Goal: Task Accomplishment & Management: Complete application form

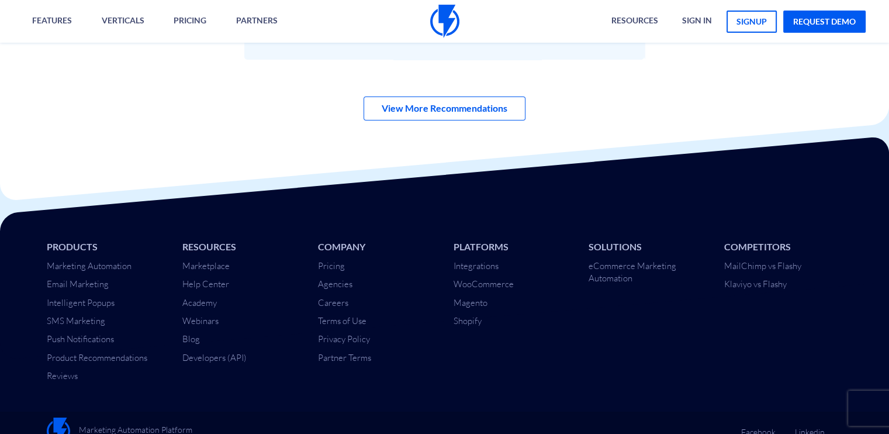
scroll to position [4095, 0]
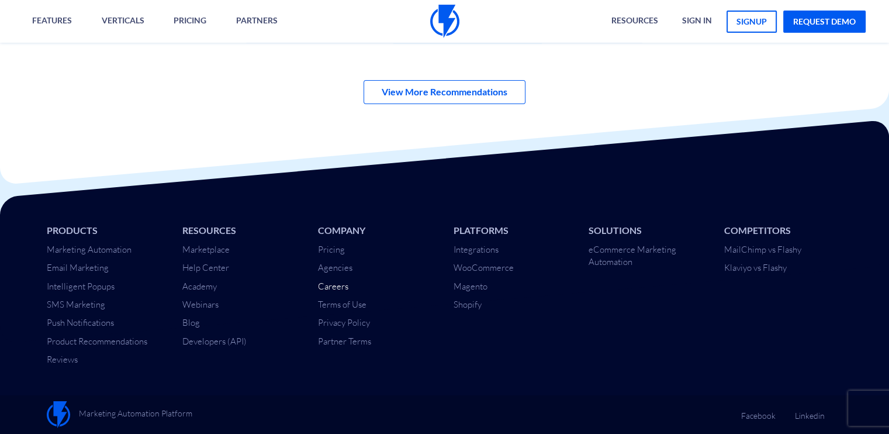
click at [323, 287] on link "Careers" at bounding box center [333, 285] width 30 height 11
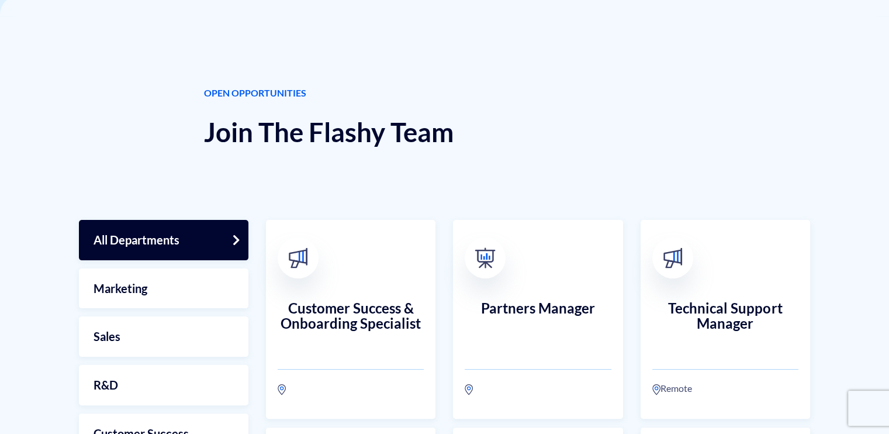
scroll to position [234, 0]
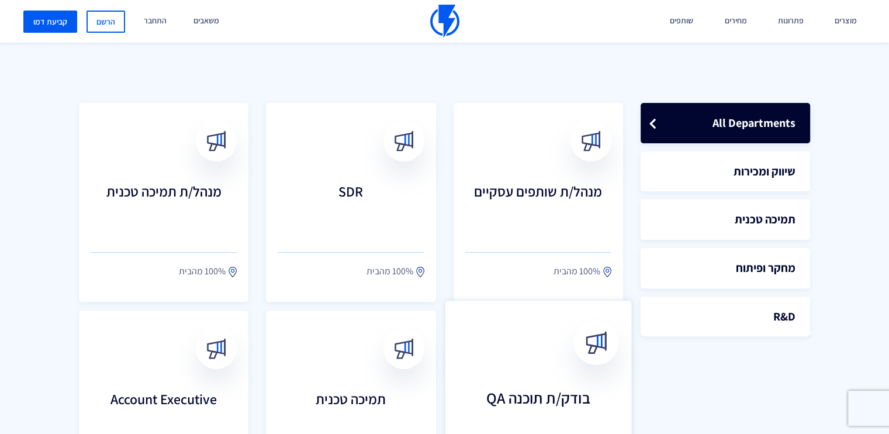
scroll to position [234, 0]
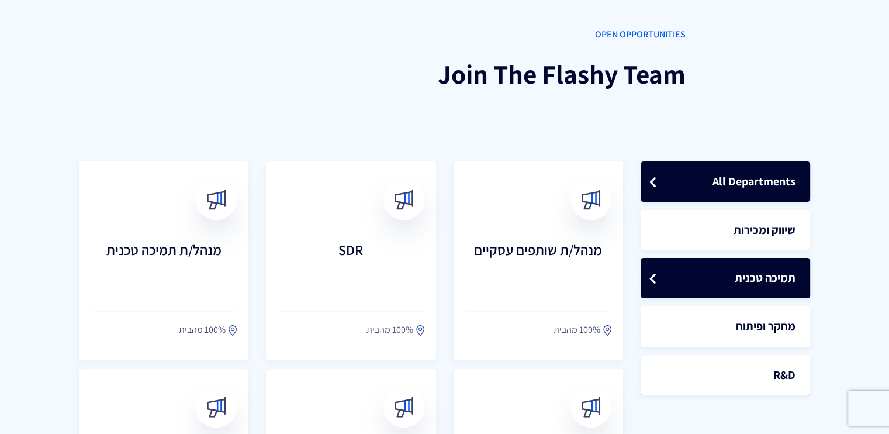
click at [803, 283] on link "תמיכה טכנית" at bounding box center [724, 278] width 169 height 40
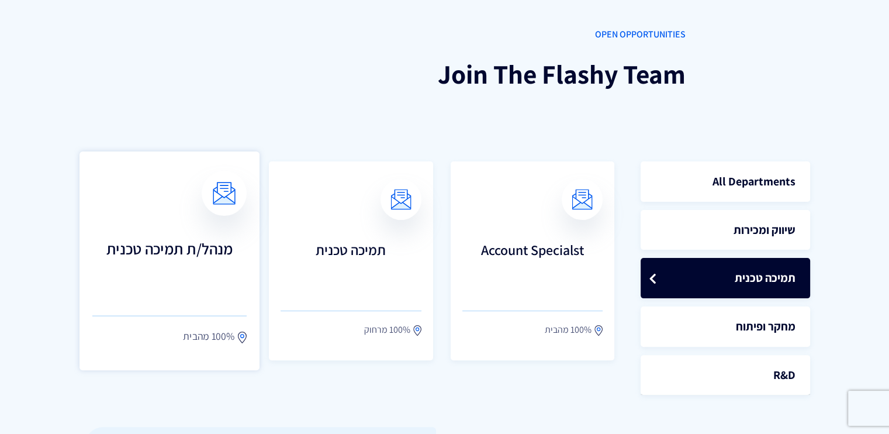
click at [205, 251] on h3 "מנהל/ת תמיכה טכנית" at bounding box center [169, 265] width 154 height 51
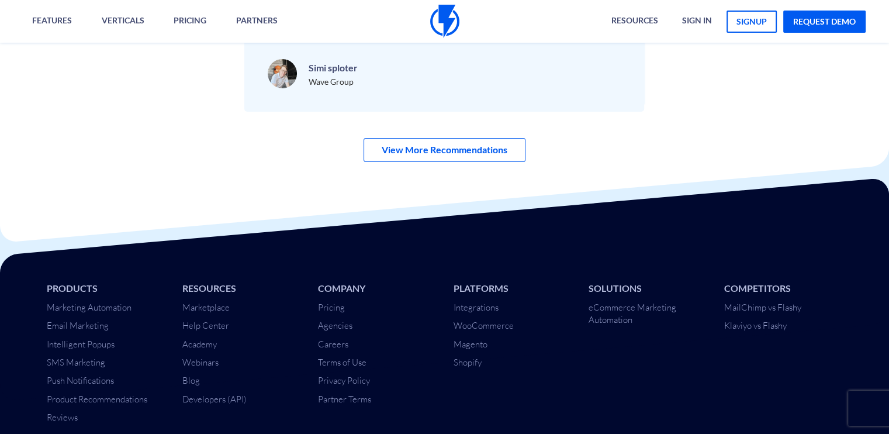
scroll to position [4101, 0]
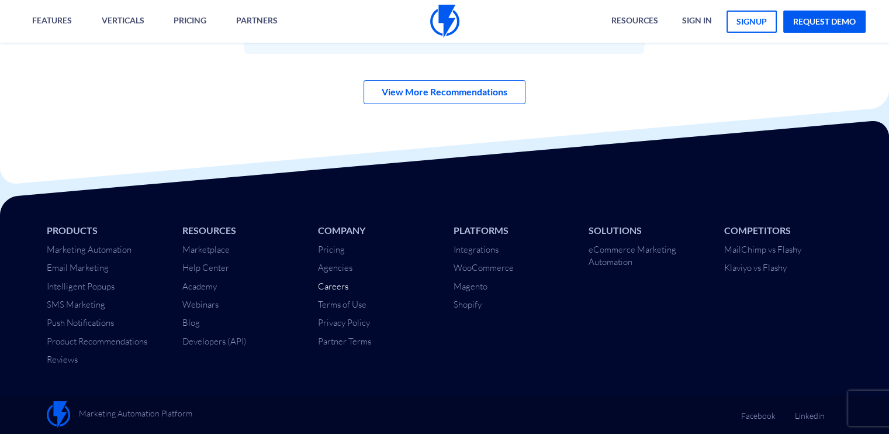
click at [339, 287] on link "Careers" at bounding box center [333, 285] width 30 height 11
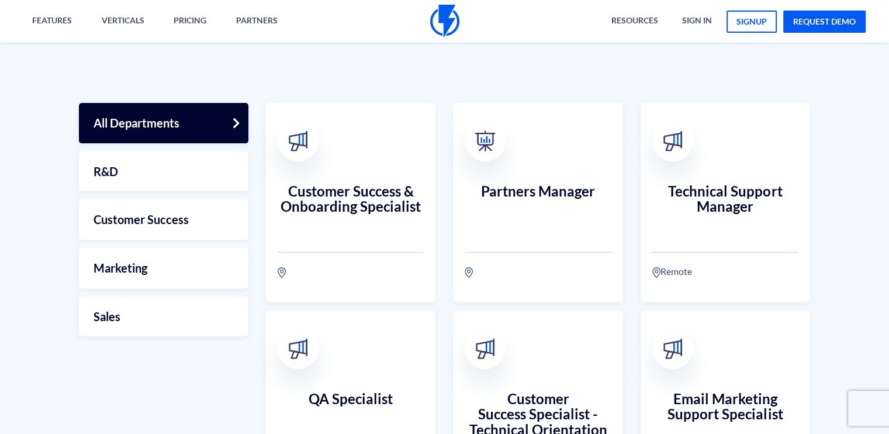
scroll to position [351, 0]
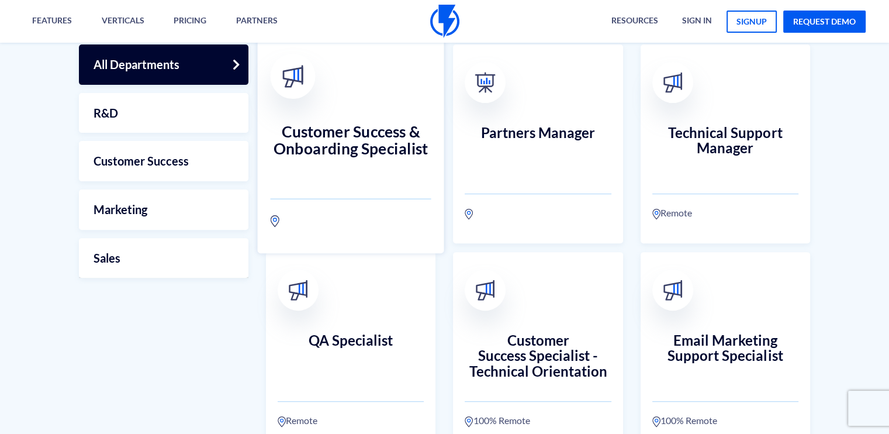
click at [362, 130] on h3 "Customer Success & Onboarding Specialist" at bounding box center [351, 148] width 161 height 51
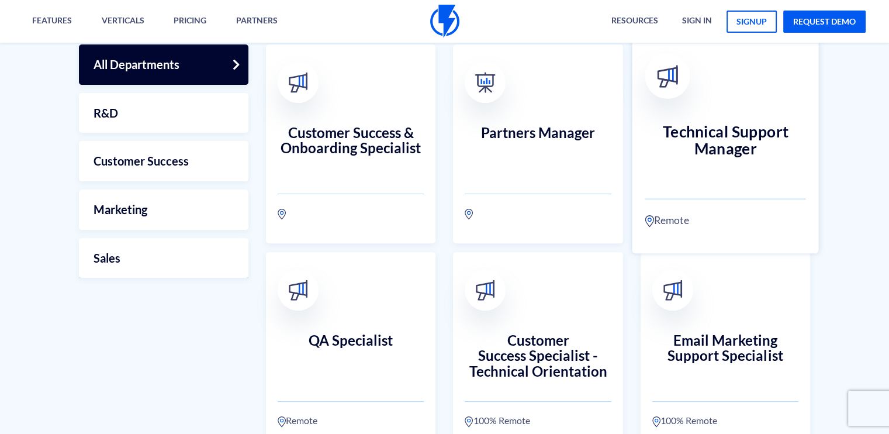
scroll to position [526, 0]
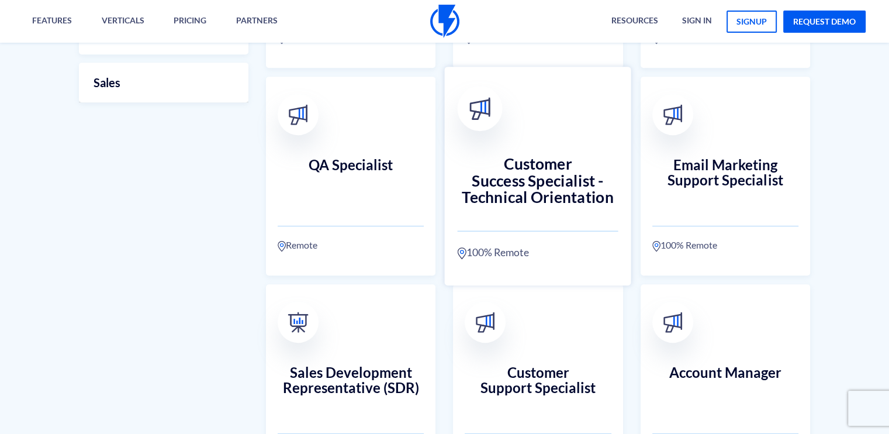
click at [533, 176] on h3 "Customer Success Specialist - Technical Orientation" at bounding box center [538, 180] width 161 height 51
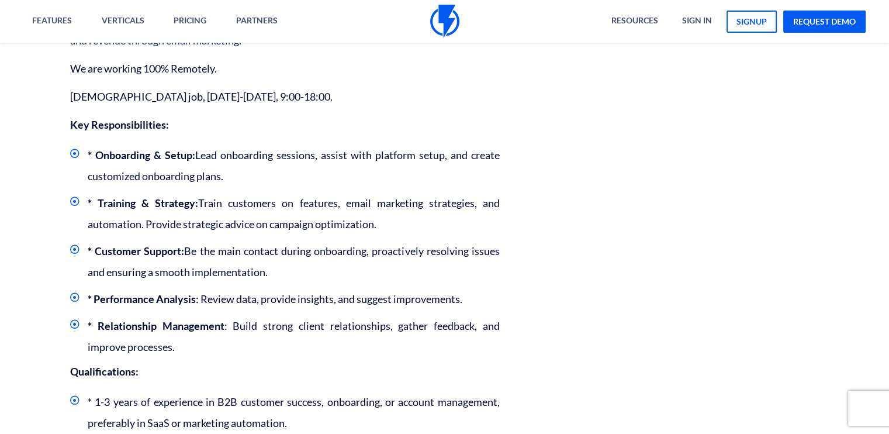
scroll to position [467, 0]
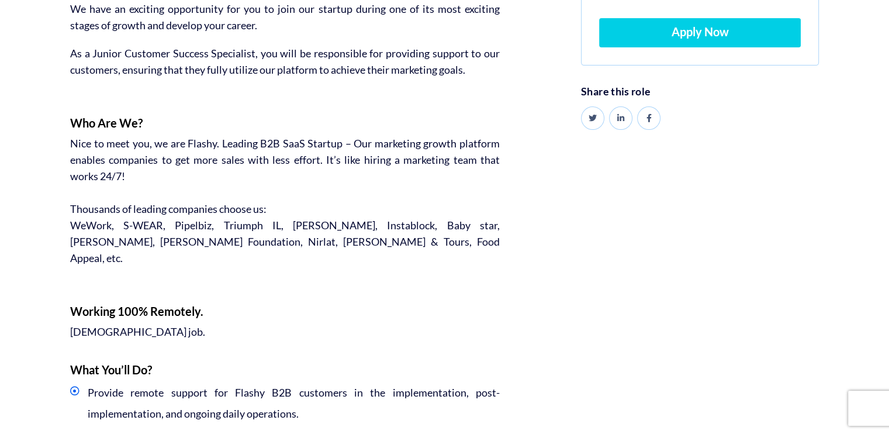
scroll to position [58, 0]
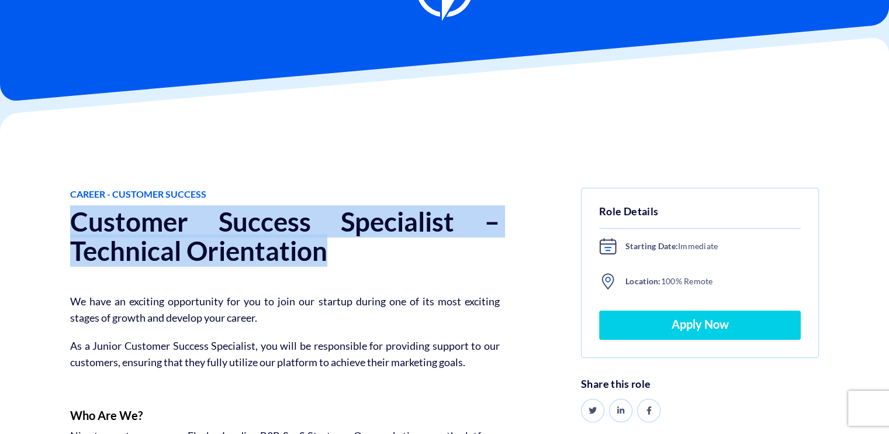
drag, startPoint x: 345, startPoint y: 263, endPoint x: 61, endPoint y: 219, distance: 287.3
copy h1 "Customer Success Specialist – Technical Orientation"
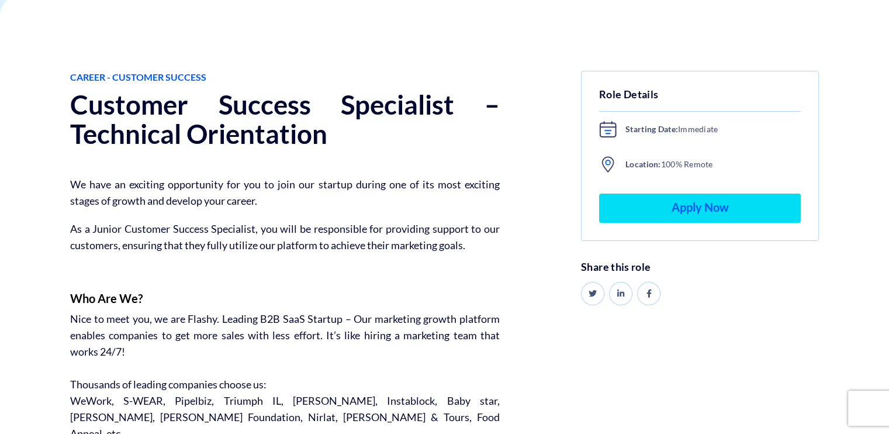
click at [680, 203] on link "Apply Now" at bounding box center [700, 207] width 202 height 29
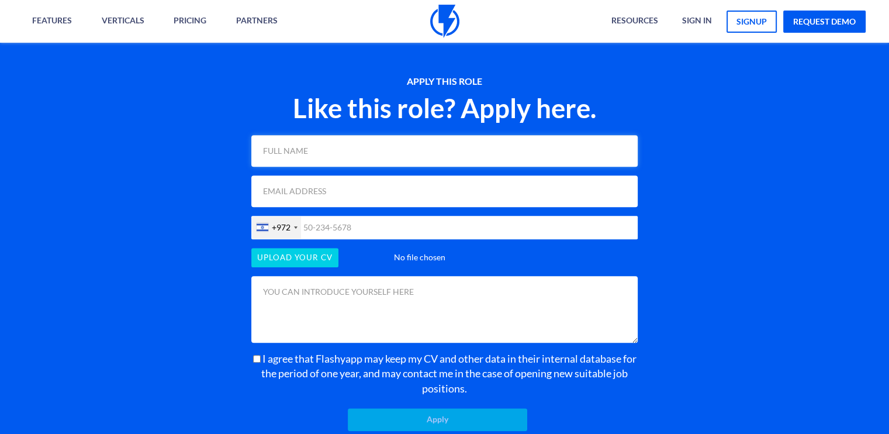
click at [390, 135] on input "text" at bounding box center [444, 151] width 386 height 32
type input "[PERSON_NAME]"
type input "[EMAIL_ADDRESS][DOMAIN_NAME]"
type input "9174482839"
click at [391, 175] on input "[EMAIL_ADDRESS][DOMAIN_NAME]" at bounding box center [444, 191] width 386 height 32
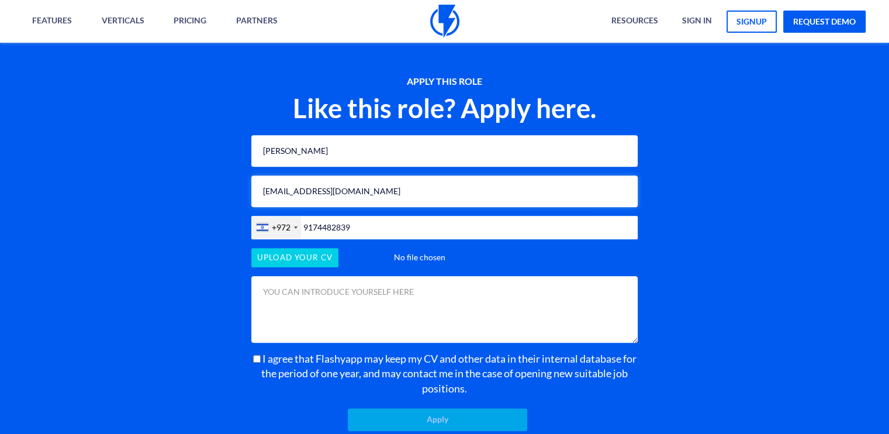
click at [391, 175] on input "[EMAIL_ADDRESS][DOMAIN_NAME]" at bounding box center [444, 191] width 386 height 32
type input "[EMAIL_ADDRESS][DOMAIN_NAME]"
click at [387, 216] on input "9174482839" at bounding box center [444, 227] width 386 height 23
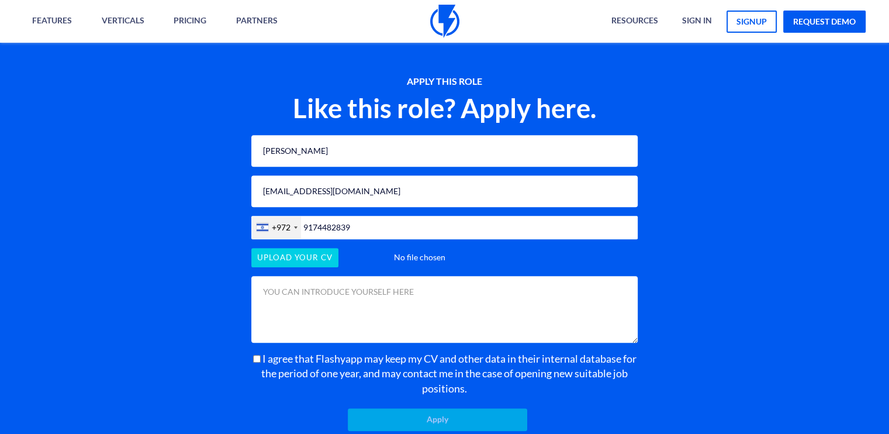
click at [387, 216] on input "9174482839" at bounding box center [444, 227] width 386 height 23
type input "0533384929"
click at [308, 248] on input "file" at bounding box center [444, 257] width 386 height 19
type input "C:\fakepath\[PERSON_NAME] Resume - Customer Success Specialist – Technical Orie…"
click at [254, 355] on input "I agree that Flashyapp may keep my CV and other data in their internal database…" at bounding box center [257, 359] width 8 height 8
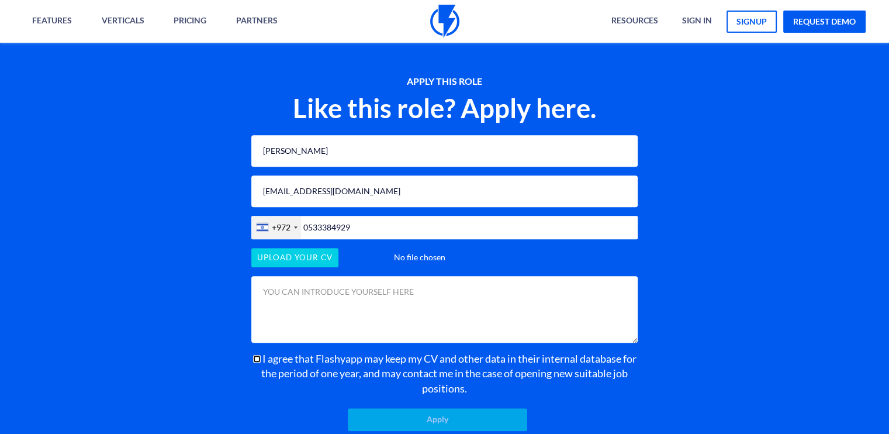
checkbox input "true"
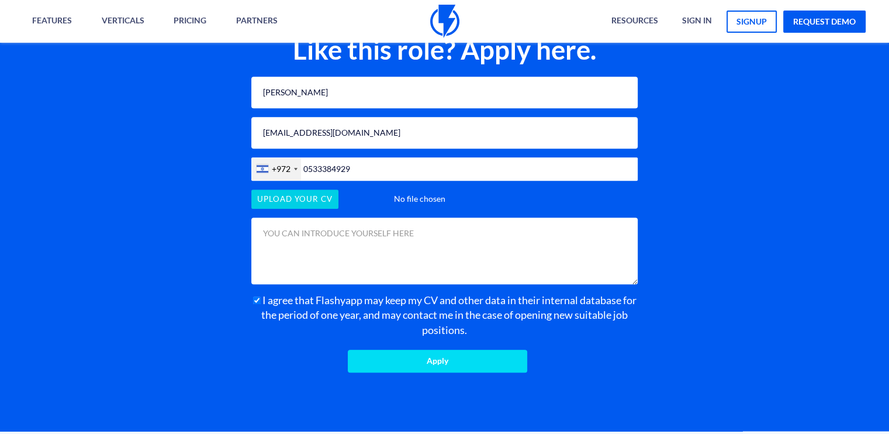
click at [420, 349] on input "Apply" at bounding box center [437, 360] width 179 height 23
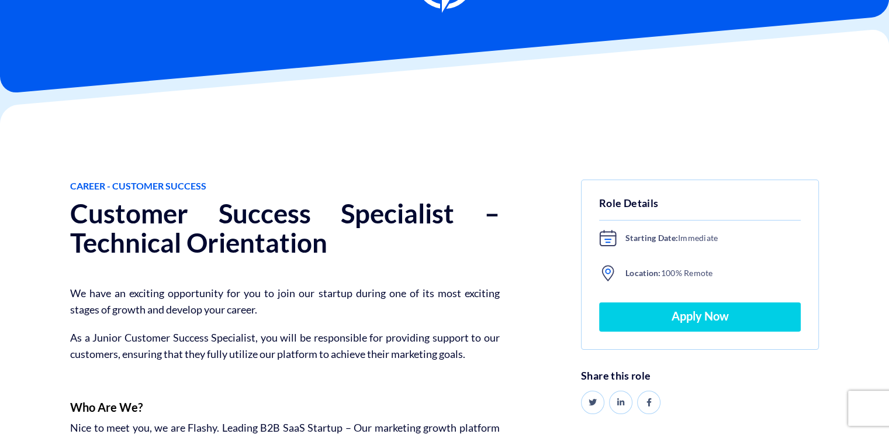
scroll to position [0, 0]
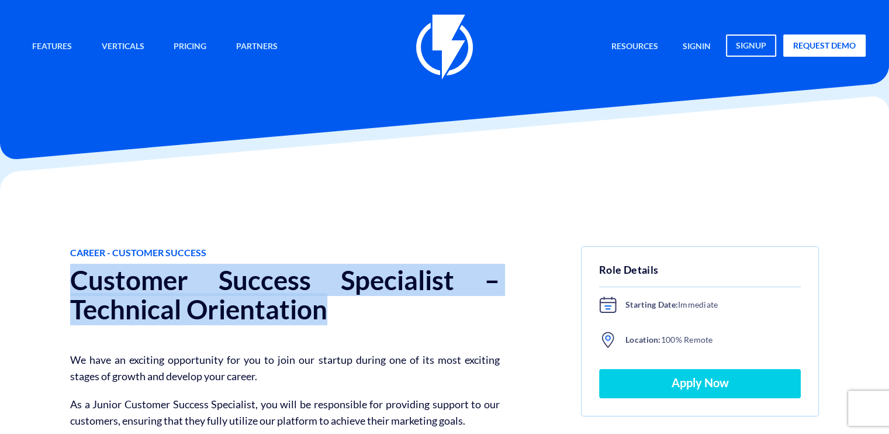
drag, startPoint x: 353, startPoint y: 311, endPoint x: 68, endPoint y: 280, distance: 286.9
copy h1 "Customer Success Specialist – Technical Orientation"
